Goal: Navigation & Orientation: Find specific page/section

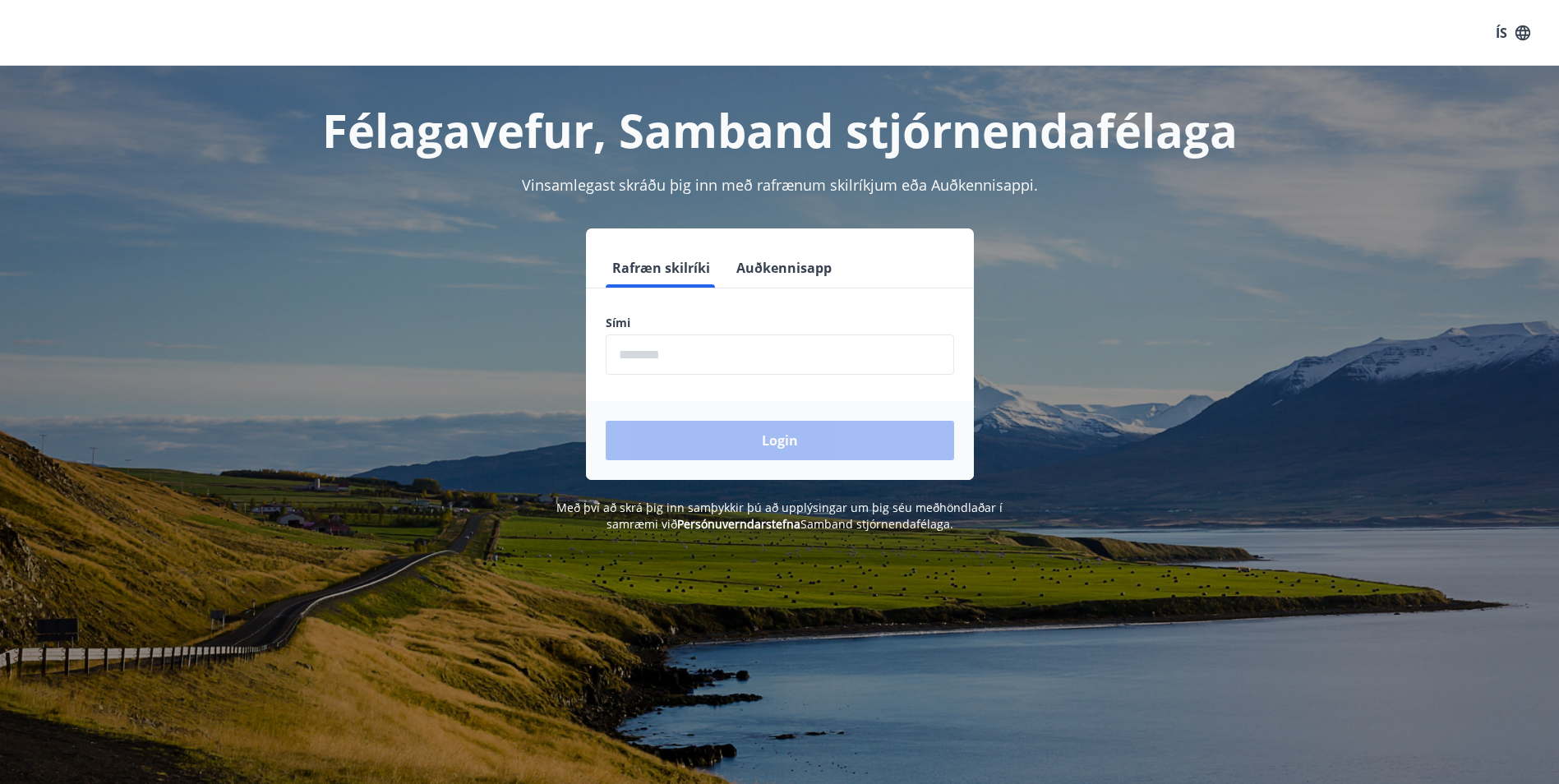
click at [702, 358] on input "phone" at bounding box center [780, 355] width 348 height 40
type input "********"
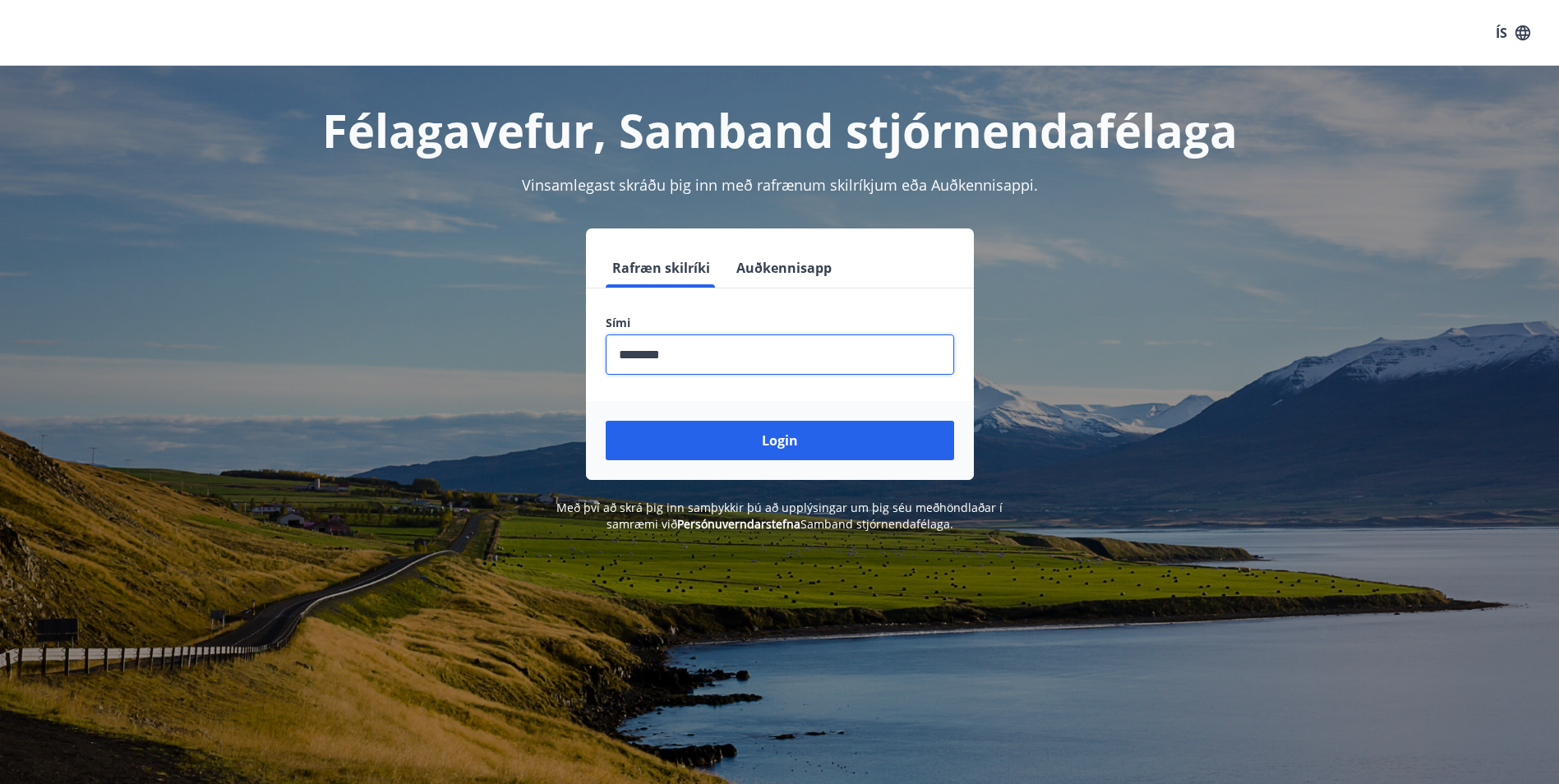
click at [742, 446] on button "Login" at bounding box center [780, 440] width 348 height 39
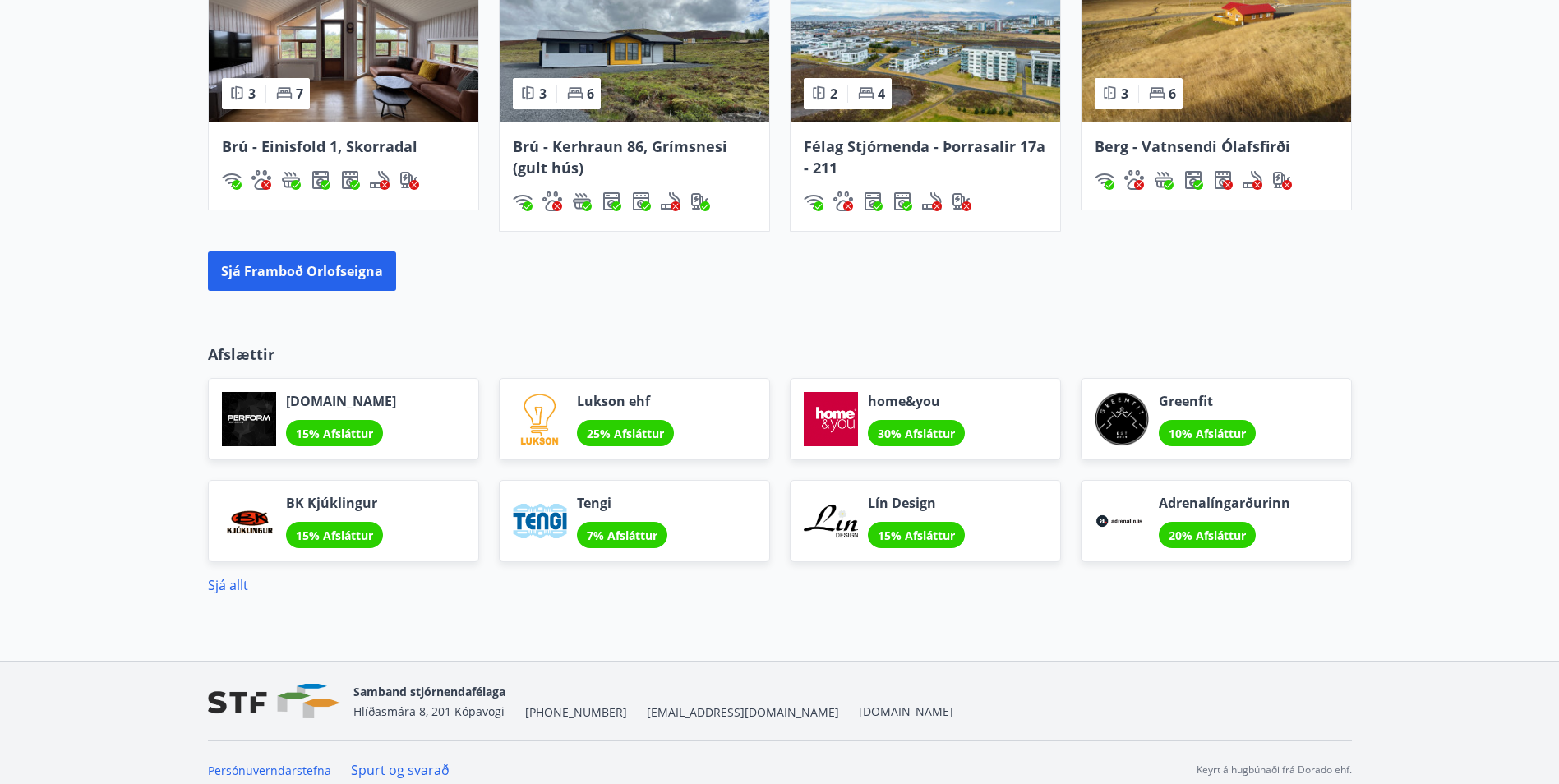
scroll to position [1198, 0]
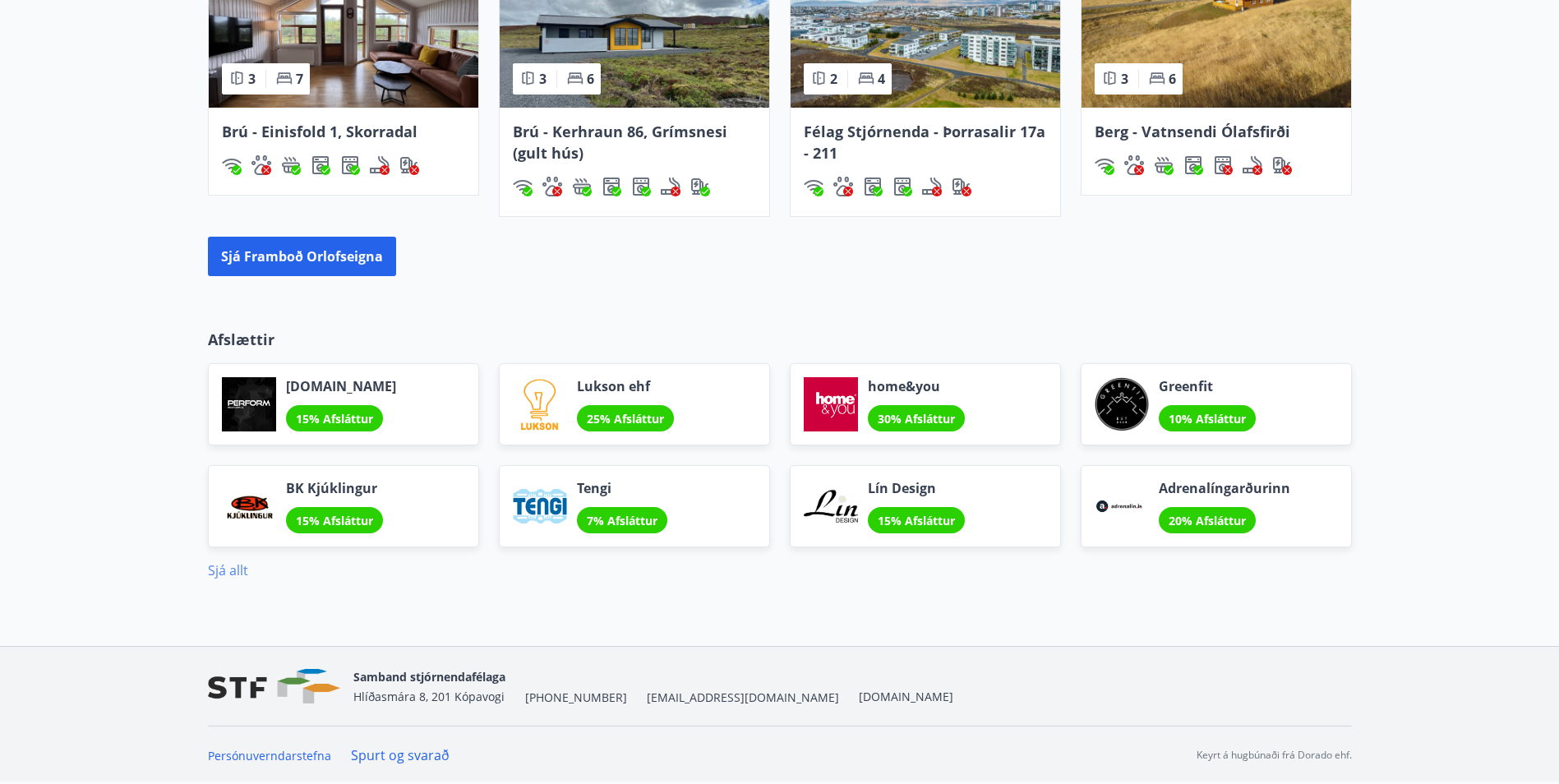
click at [231, 570] on link "Sjá allt" at bounding box center [228, 571] width 40 height 18
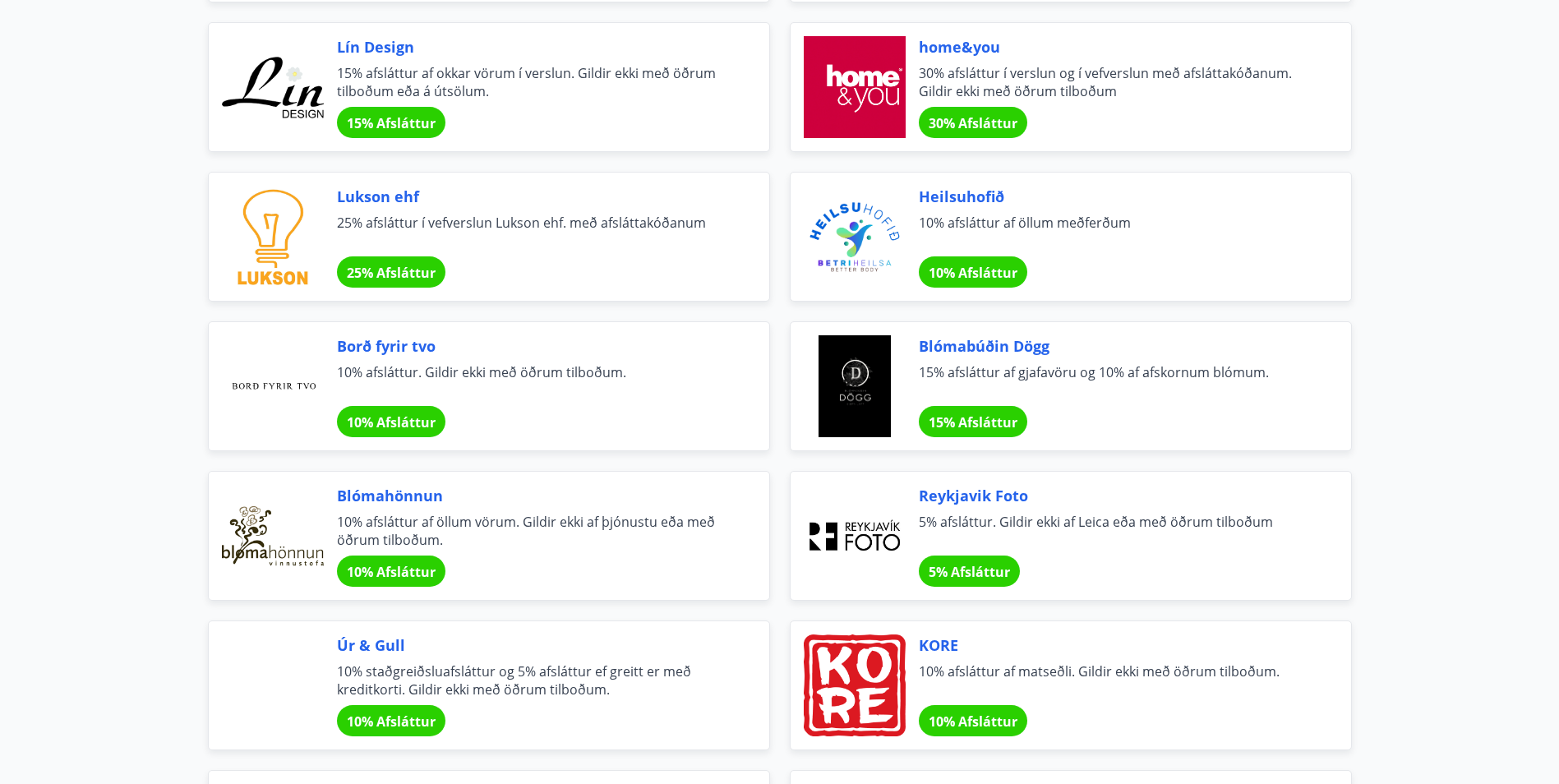
scroll to position [493, 0]
